Goal: Check status: Check status

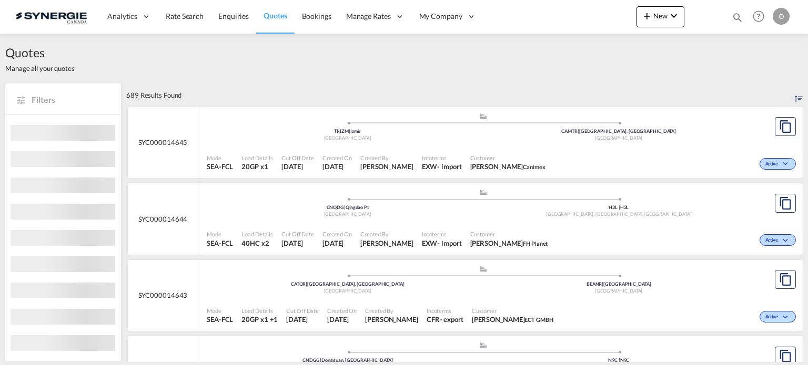
click at [738, 16] on md-icon "icon-magnify" at bounding box center [737, 18] width 12 height 12
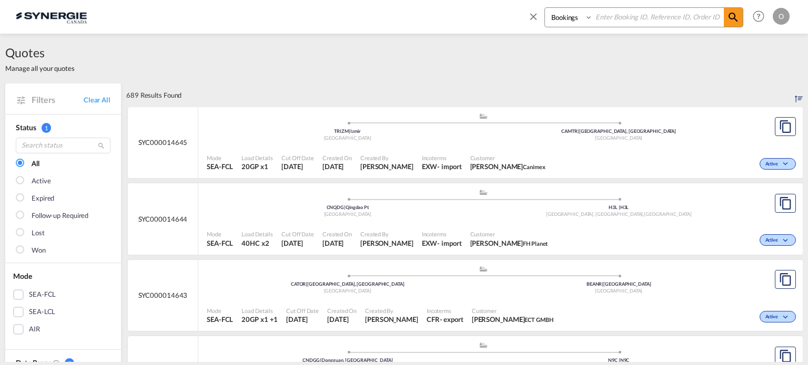
click at [563, 19] on select "Bookings Quotes Enquiries" at bounding box center [570, 17] width 50 height 19
select select "Quotes"
click at [545, 8] on select "Bookings Quotes Enquiries" at bounding box center [570, 17] width 50 height 19
click at [616, 11] on input at bounding box center [658, 17] width 131 height 18
paste input "SYC000013664"
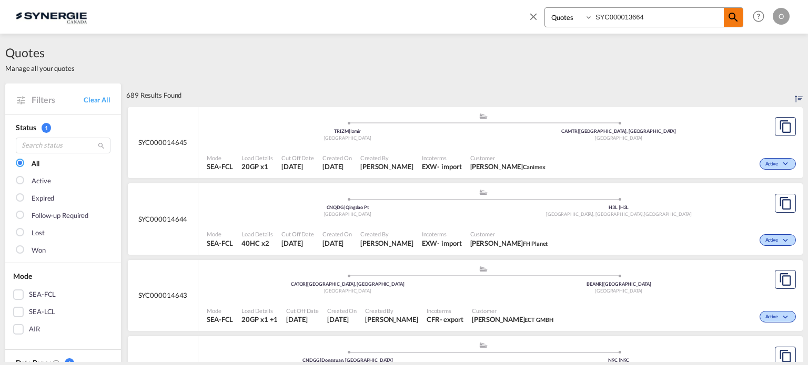
type input "SYC000013664"
click at [734, 21] on md-icon "icon-magnify" at bounding box center [733, 17] width 13 height 13
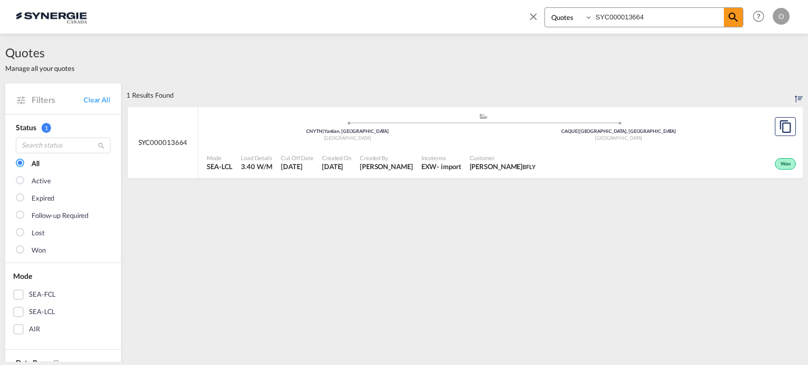
click at [412, 151] on div "Created By [PERSON_NAME]" at bounding box center [386, 163] width 62 height 26
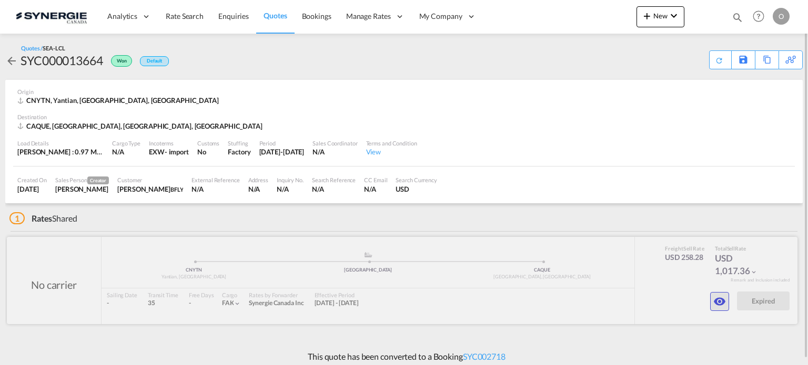
click at [718, 303] on md-icon "icon-eye" at bounding box center [719, 302] width 13 height 13
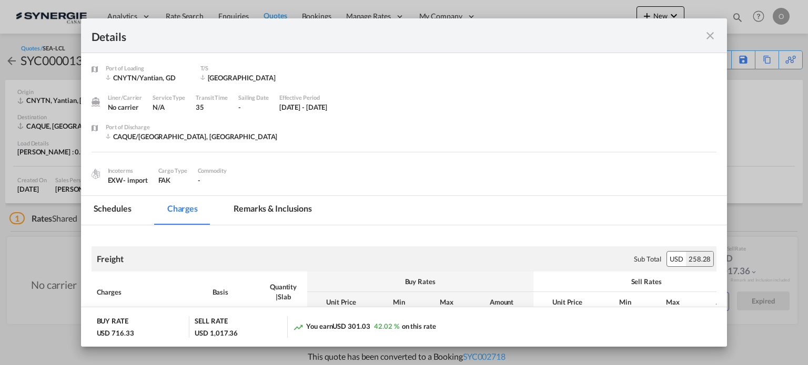
scroll to position [53, 0]
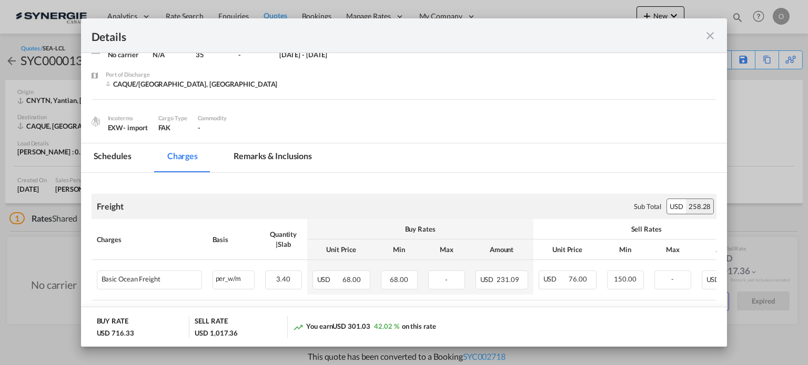
click at [259, 152] on md-tab-item "Remarks & Inclusions" at bounding box center [273, 158] width 104 height 29
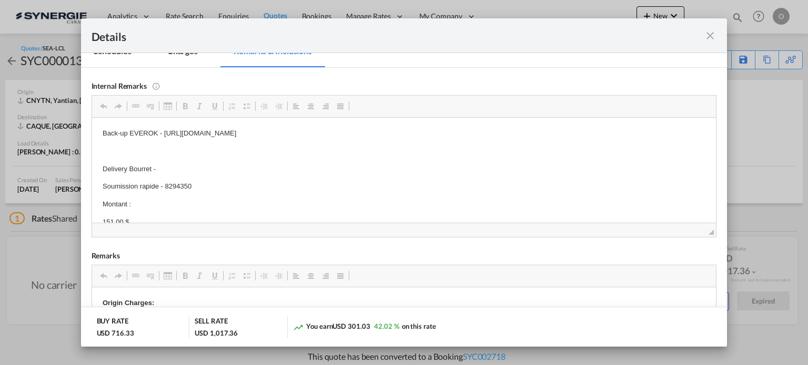
scroll to position [11, 0]
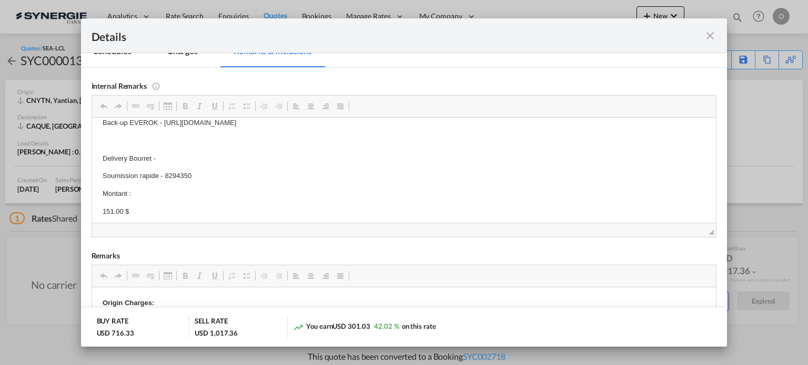
drag, startPoint x: 193, startPoint y: 187, endPoint x: 170, endPoint y: 186, distance: 22.6
drag, startPoint x: 203, startPoint y: 172, endPoint x: 165, endPoint y: 170, distance: 38.4
click at [165, 170] on p "Soumission rapide - 8294350" at bounding box center [403, 175] width 603 height 11
click at [195, 181] on span "Copy" at bounding box center [201, 179] width 33 height 15
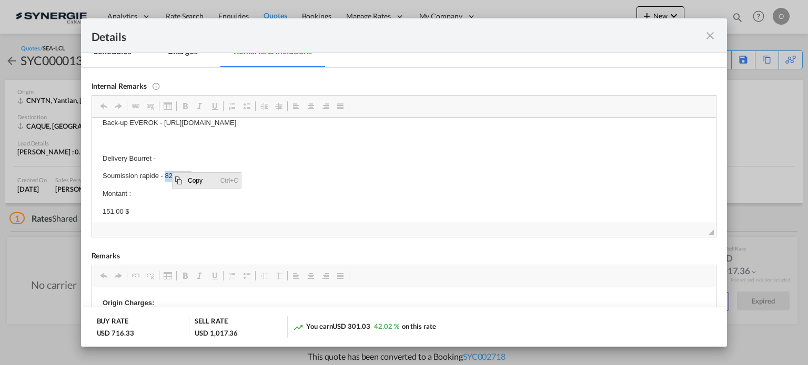
copy p "8294350"
click at [712, 32] on md-icon "icon-close fg-AAA8AD m-0 cursor" at bounding box center [710, 35] width 13 height 13
